Goal: Information Seeking & Learning: Learn about a topic

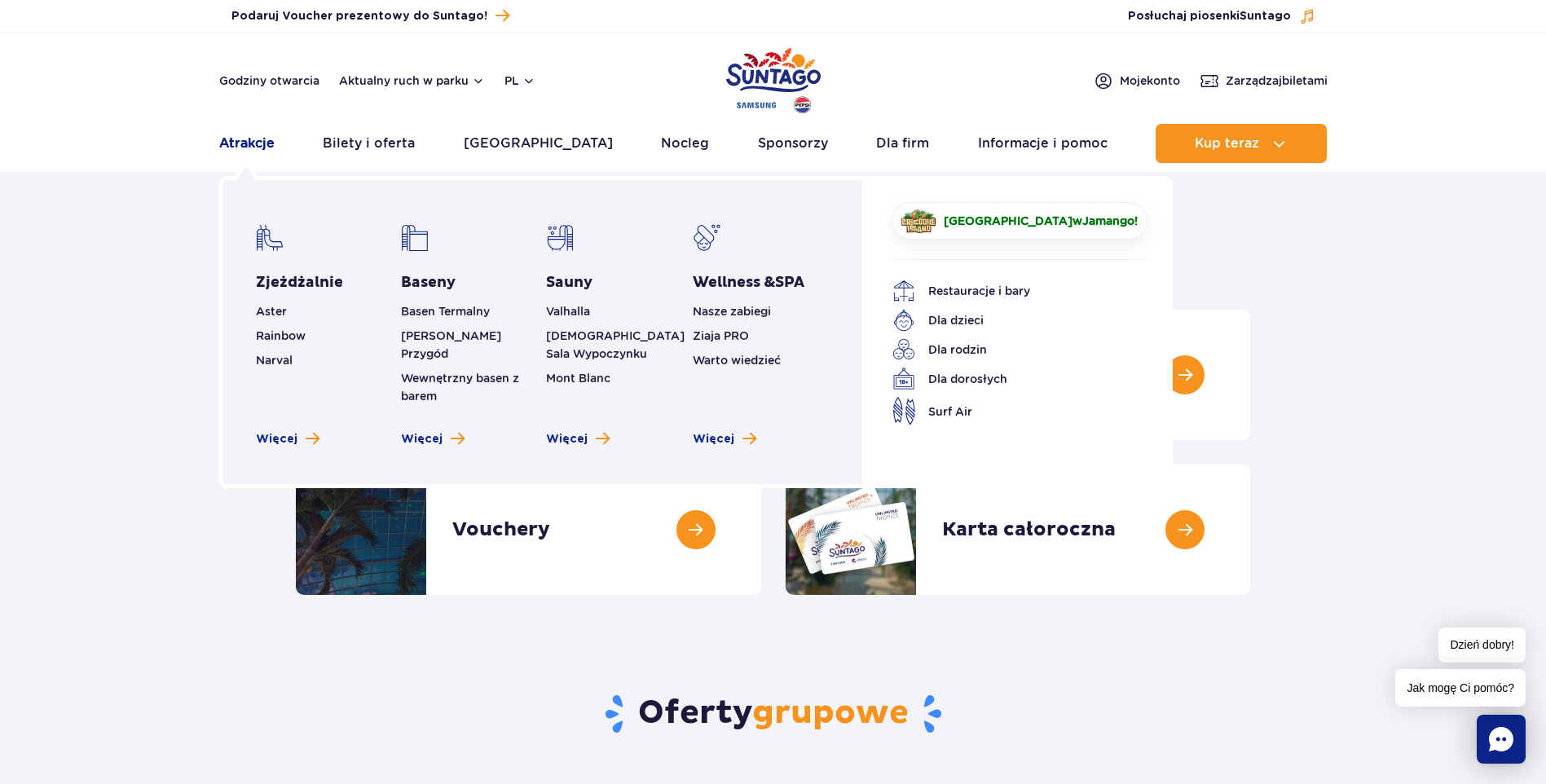
click at [235, 145] on link "Atrakcje" at bounding box center [246, 144] width 55 height 39
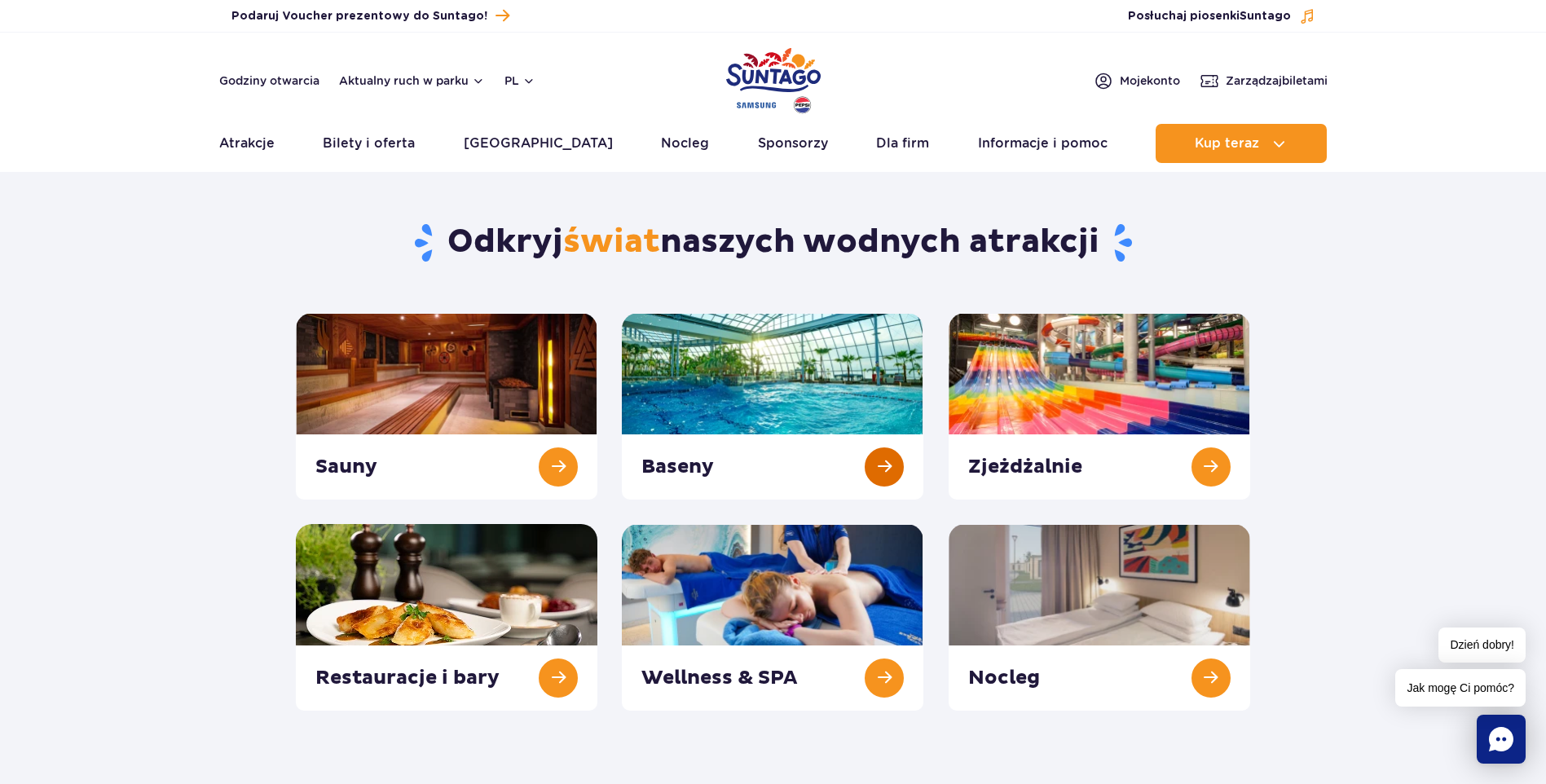
click at [741, 471] on link at bounding box center [773, 406] width 301 height 187
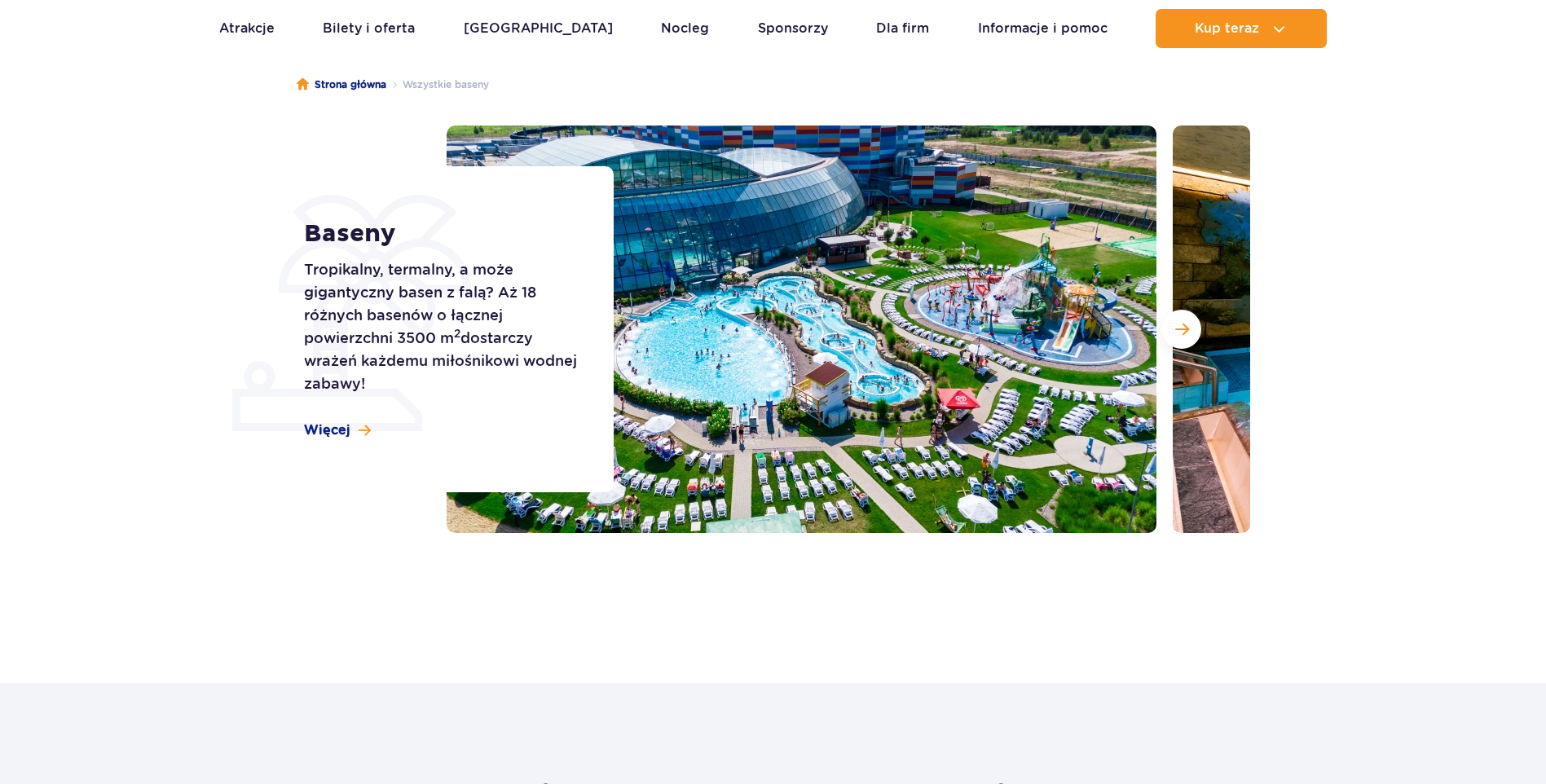
scroll to position [570, 0]
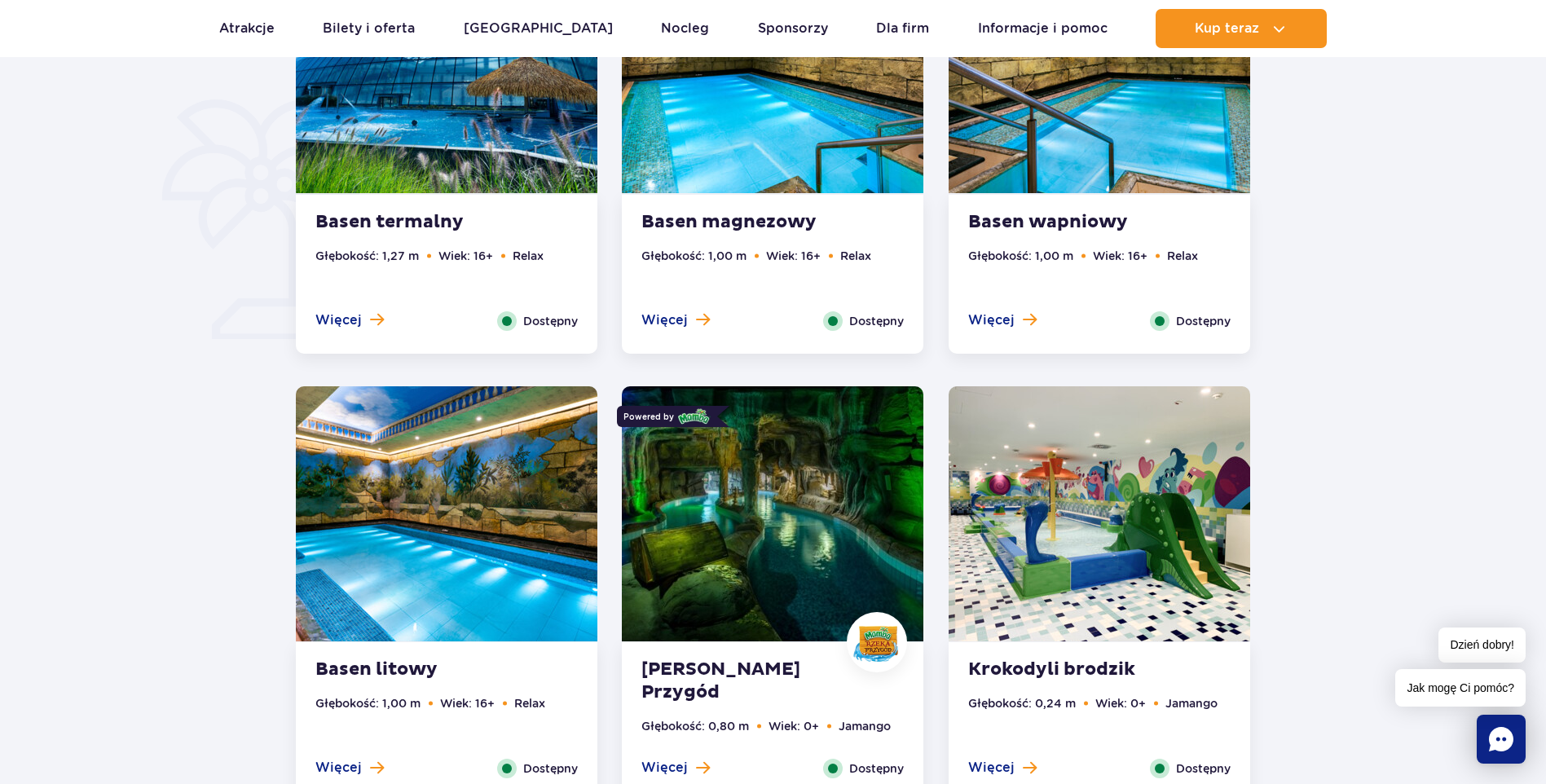
click at [539, 276] on ul "Głębokość: 1,27 m Wiek: 16+ Relax" at bounding box center [446, 279] width 262 height 64
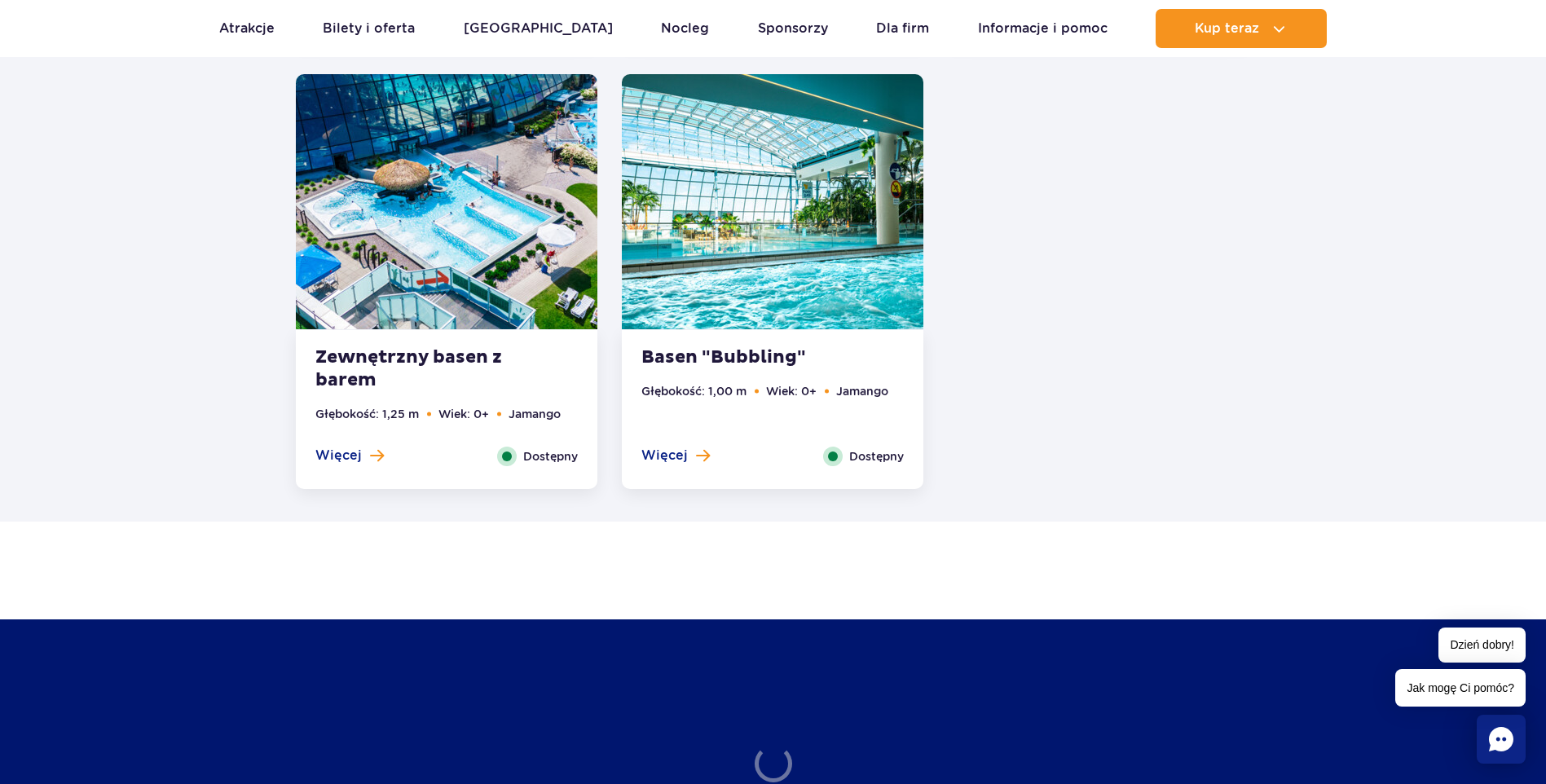
scroll to position [3633, 0]
